Goal: Communication & Community: Ask a question

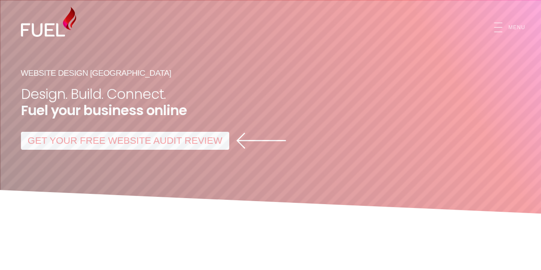
click at [501, 31] on icon "Open Mobile Menu" at bounding box center [497, 27] width 15 height 15
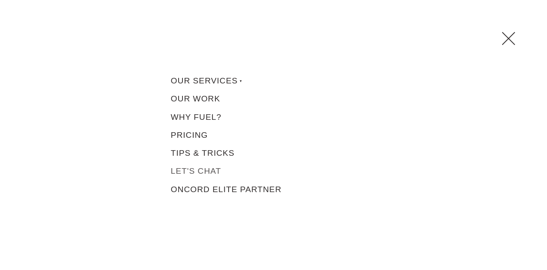
click at [209, 169] on link "Let's Chat" at bounding box center [274, 171] width 214 height 18
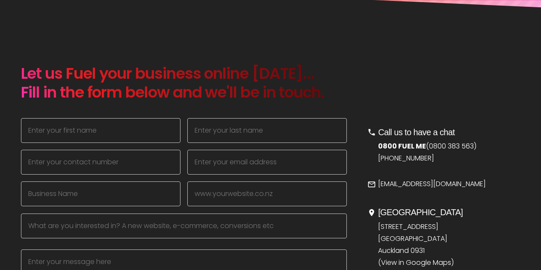
scroll to position [208, 0]
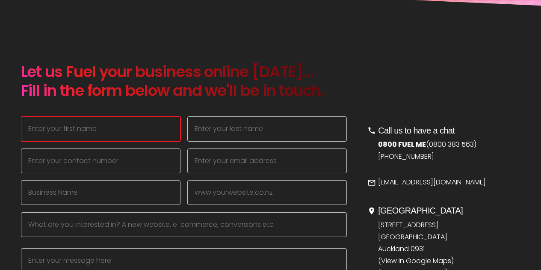
click at [101, 124] on input "text" at bounding box center [100, 128] width 159 height 25
type input "Test"
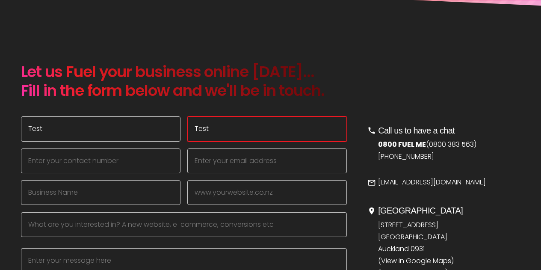
type input "Test"
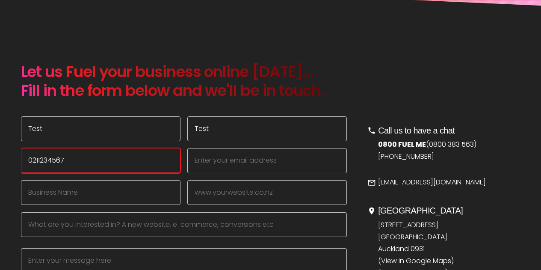
type input "0211234567"
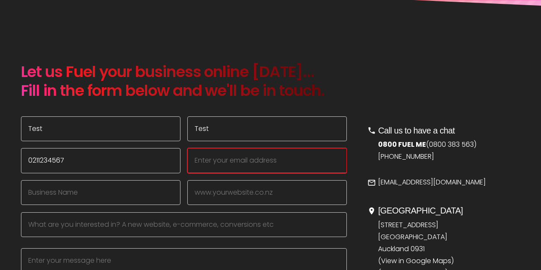
paste input "[EMAIL_ADDRESS][DOMAIN_NAME]"
type input "[EMAIL_ADDRESS][DOMAIN_NAME]"
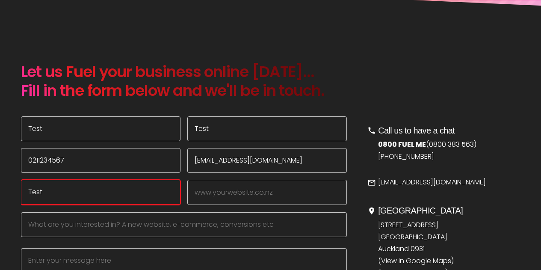
type input "Test"
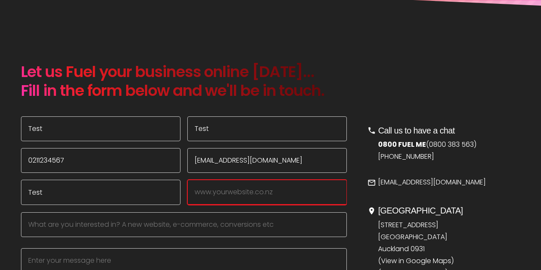
click at [217, 193] on input "text" at bounding box center [266, 192] width 159 height 25
paste input "[EMAIL_ADDRESS][DOMAIN_NAME]"
drag, startPoint x: 212, startPoint y: 193, endPoint x: 166, endPoint y: 195, distance: 46.2
click at [166, 195] on div "Test [EMAIL_ADDRESS][DOMAIN_NAME]" at bounding box center [184, 192] width 326 height 25
type input "[DOMAIN_NAME]"
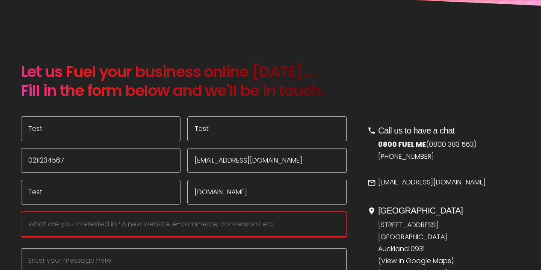
click at [104, 230] on input "text" at bounding box center [184, 224] width 326 height 25
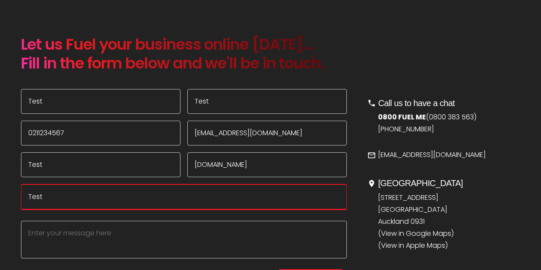
scroll to position [248, 0]
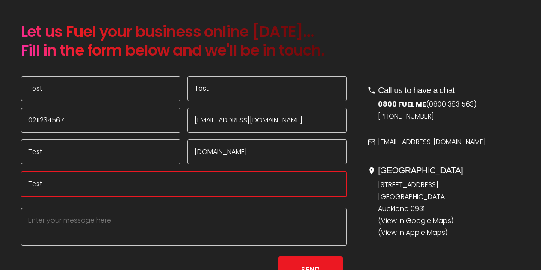
type input "Test"
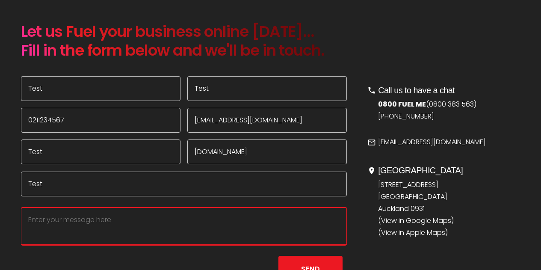
click at [229, 226] on textarea at bounding box center [184, 226] width 326 height 38
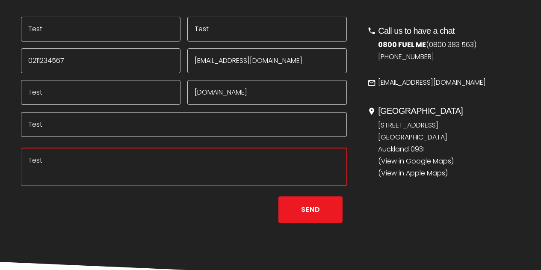
scroll to position [316, 0]
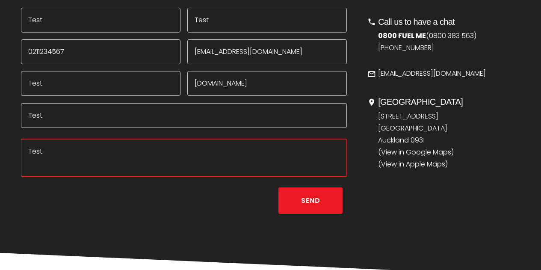
type textarea "Test"
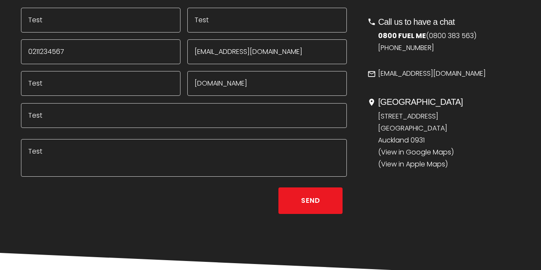
click at [302, 205] on button "Send" at bounding box center [310, 200] width 64 height 27
